Goal: Task Accomplishment & Management: Complete application form

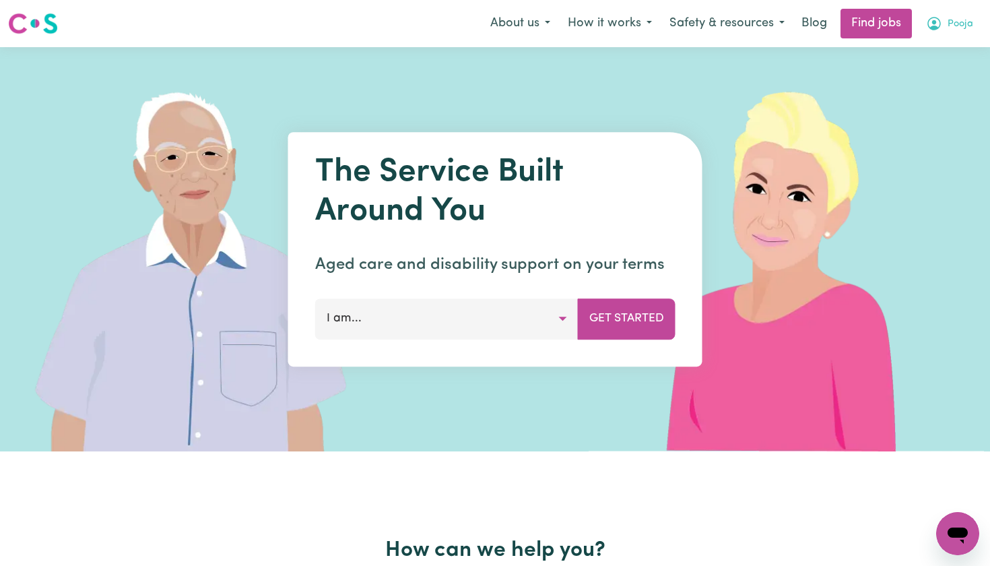
click at [958, 23] on span "Pooja" at bounding box center [961, 24] width 26 height 15
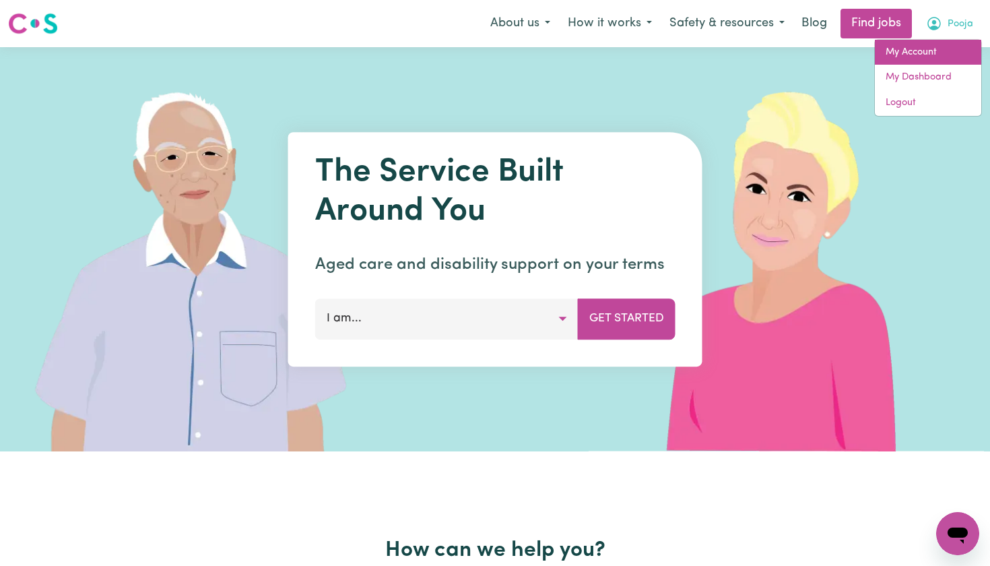
click at [924, 51] on link "My Account" at bounding box center [928, 53] width 106 height 26
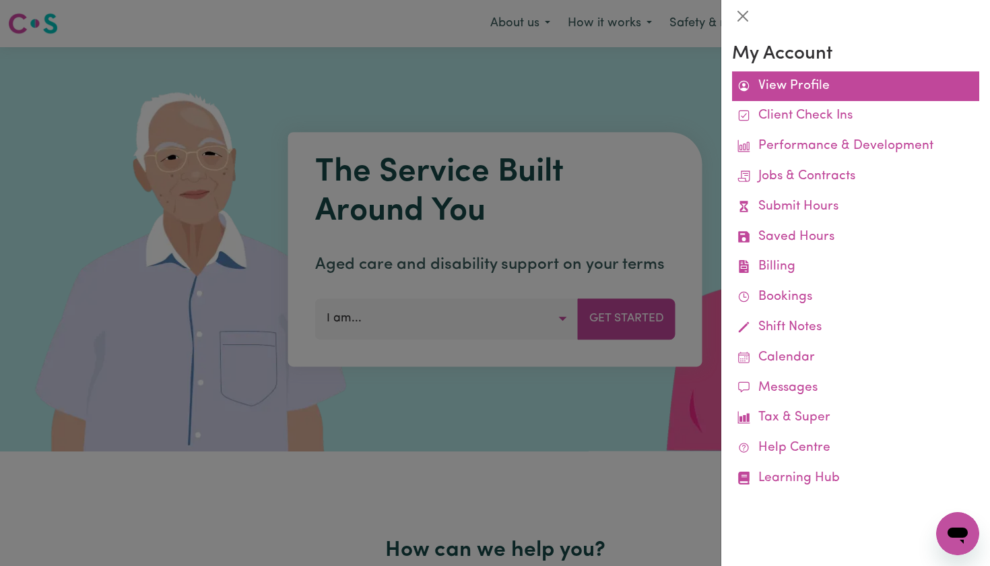
click at [814, 86] on link "View Profile" at bounding box center [855, 86] width 247 height 30
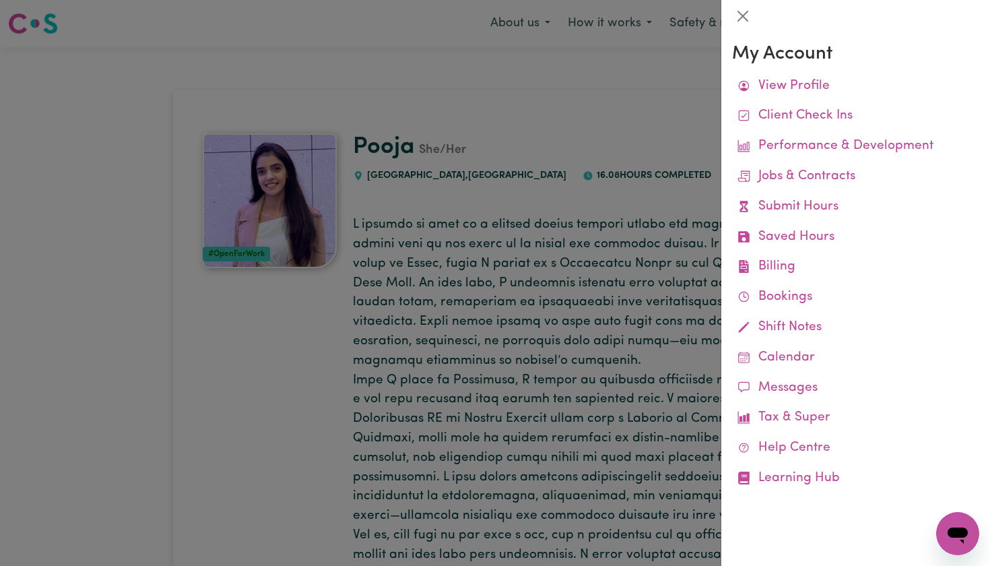
click at [594, 158] on div at bounding box center [495, 283] width 990 height 566
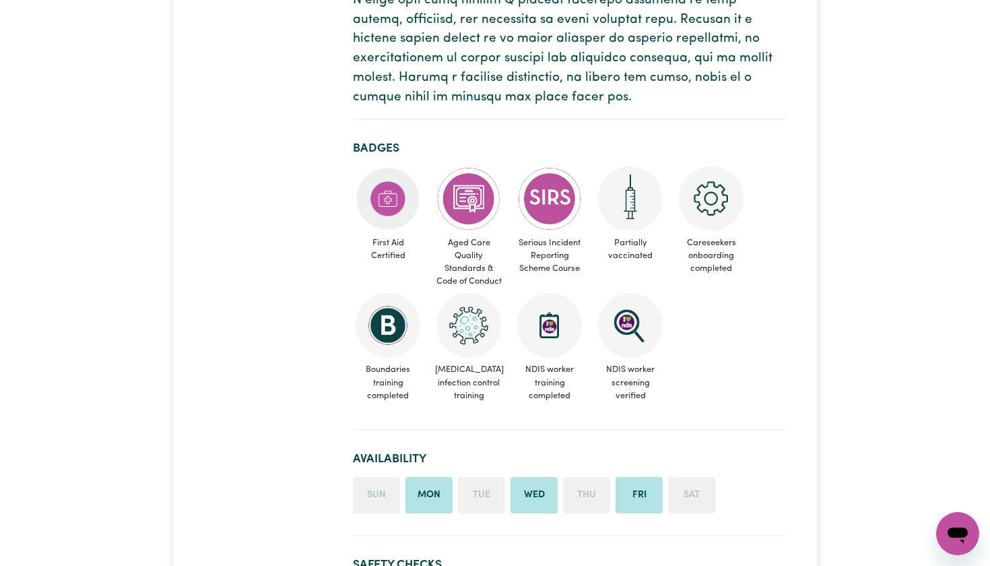
scroll to position [656, 0]
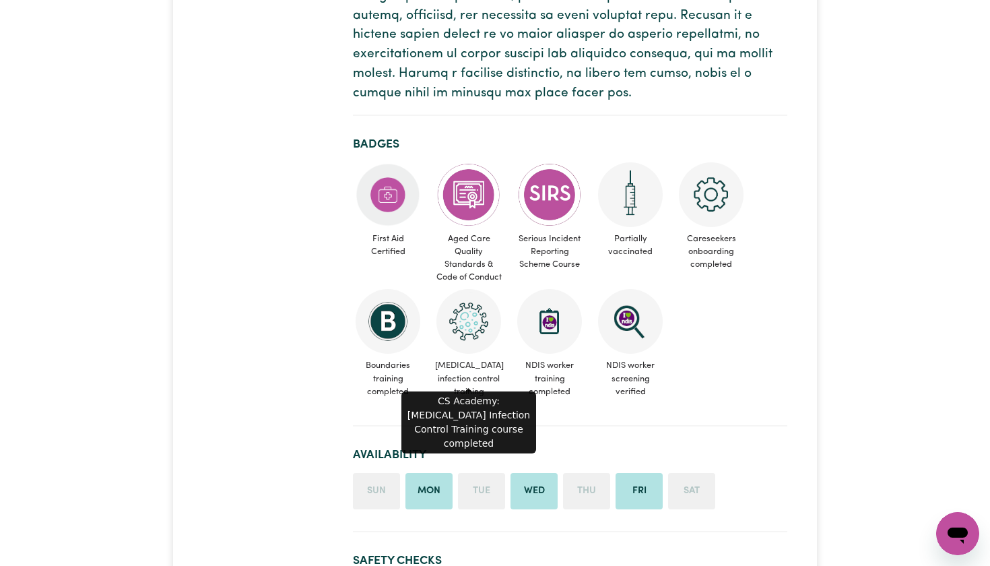
click at [470, 321] on img at bounding box center [469, 321] width 65 height 65
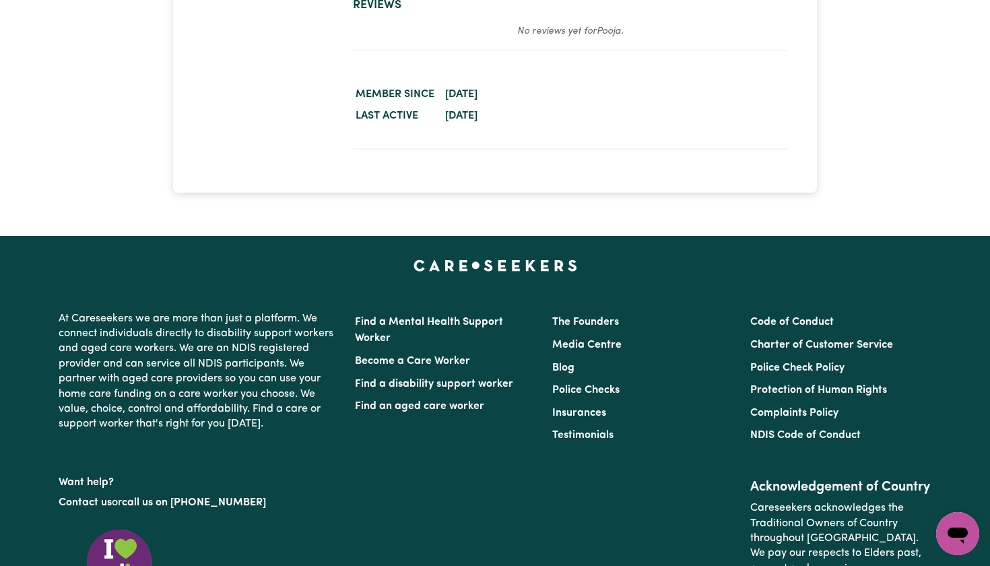
scroll to position [2805, 0]
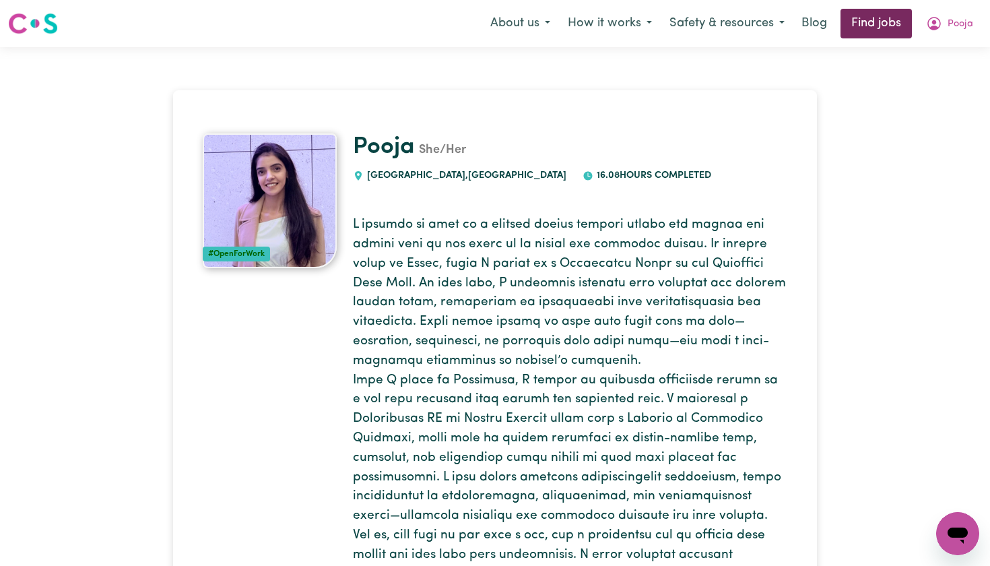
click at [889, 29] on link "Find jobs" at bounding box center [876, 24] width 71 height 30
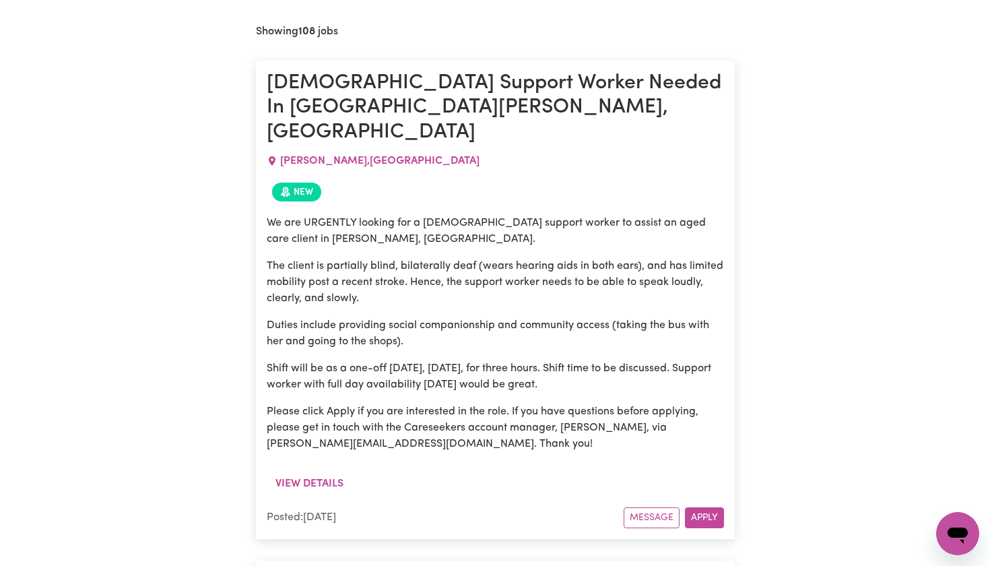
scroll to position [579, 0]
click at [707, 507] on button "Apply" at bounding box center [704, 517] width 39 height 21
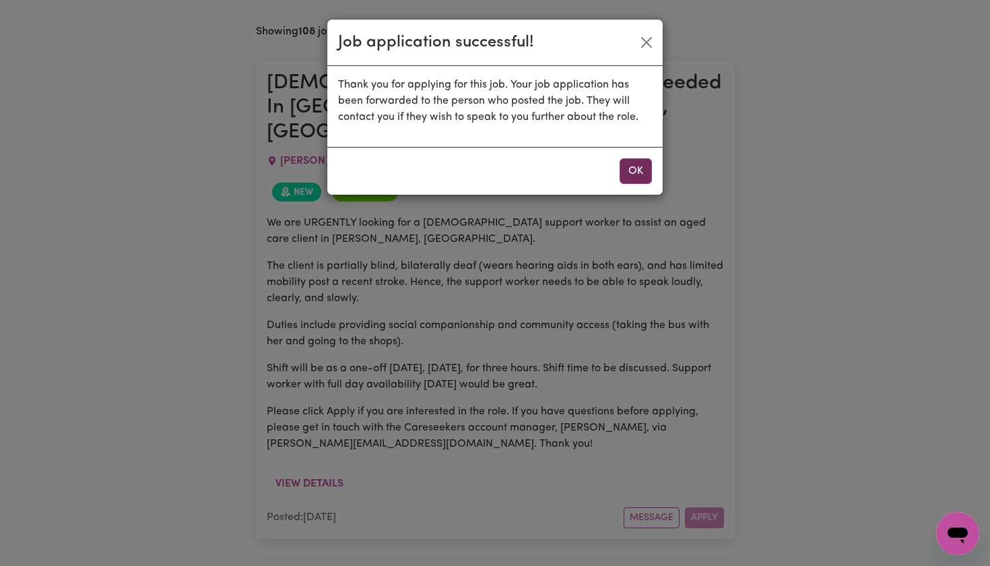
click at [632, 178] on button "OK" at bounding box center [636, 171] width 32 height 26
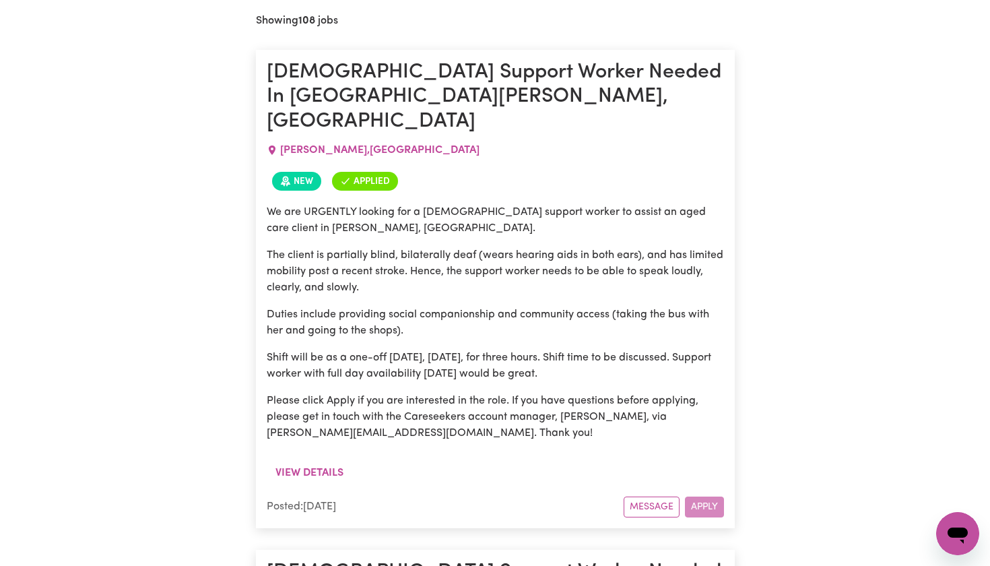
scroll to position [589, 0]
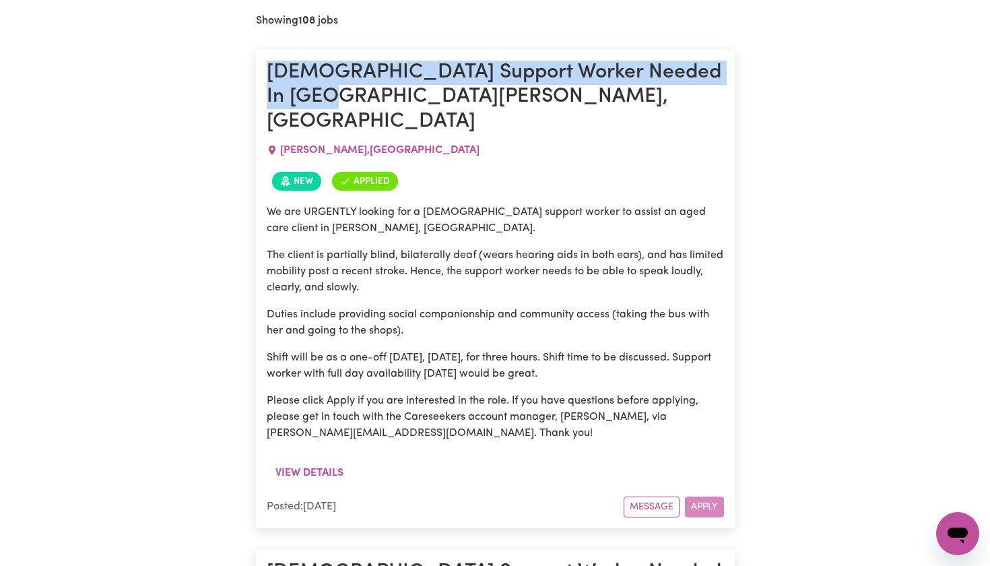
drag, startPoint x: 265, startPoint y: 67, endPoint x: 332, endPoint y: 96, distance: 72.4
click at [332, 96] on article "Female Support Worker Needed In Russell Lea, NSW RUSSELL LEA , New South Wales …" at bounding box center [495, 289] width 479 height 478
copy h1 "[DEMOGRAPHIC_DATA] Support Worker Needed In [GEOGRAPHIC_DATA][PERSON_NAME], [GE…"
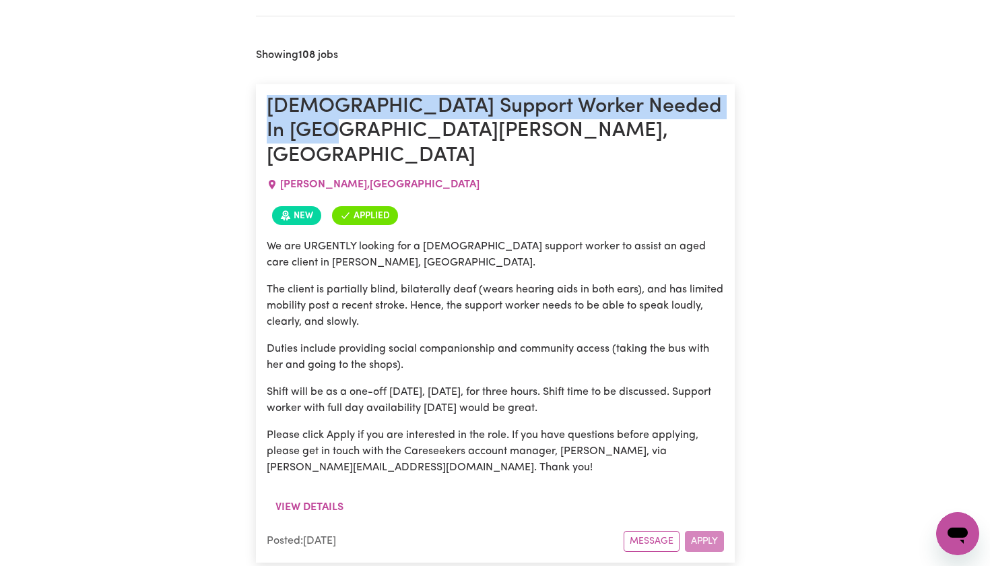
scroll to position [550, 0]
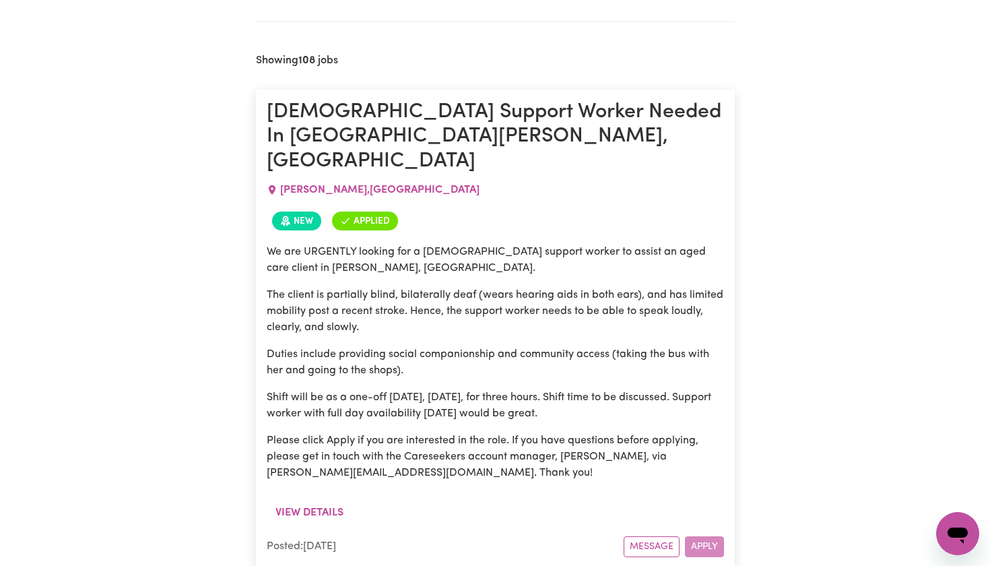
click at [527, 236] on div "We are URGENTLY looking for a female support worker to assist an aged care clie…" at bounding box center [495, 368] width 457 height 264
